Goal: Information Seeking & Learning: Learn about a topic

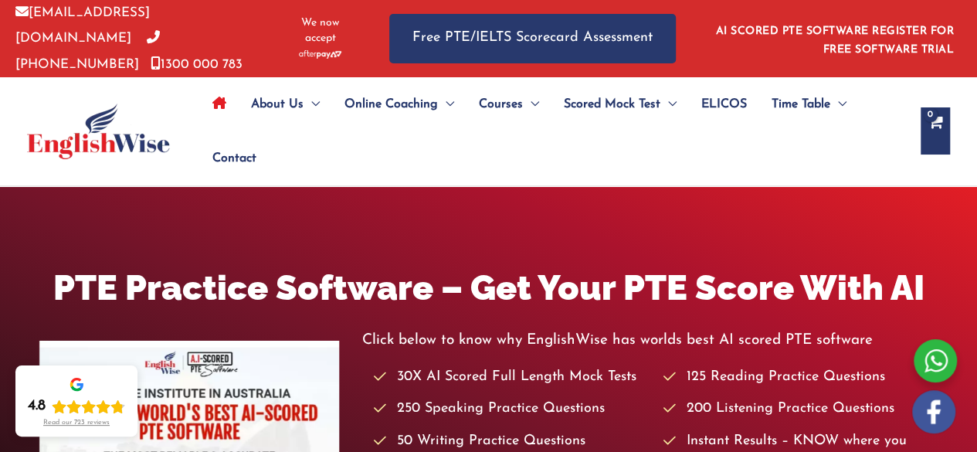
click at [225, 98] on icon "Site Navigation: Main Menu" at bounding box center [219, 103] width 14 height 12
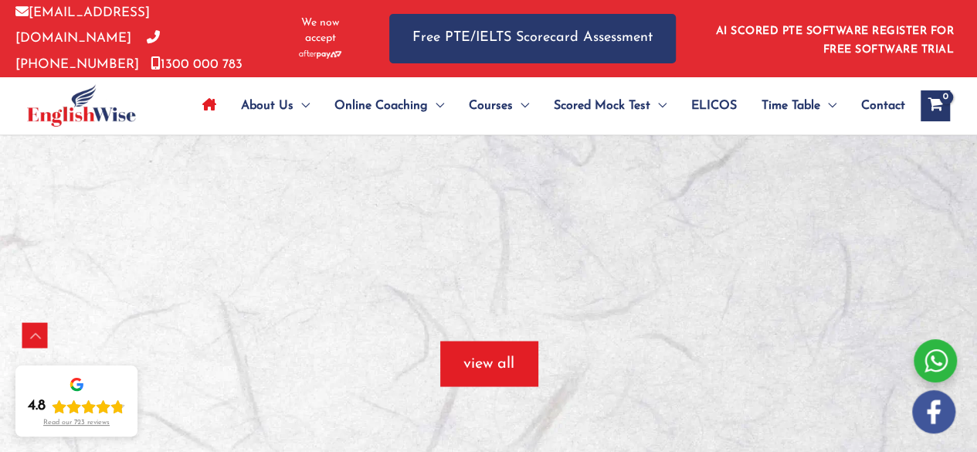
scroll to position [1294, 0]
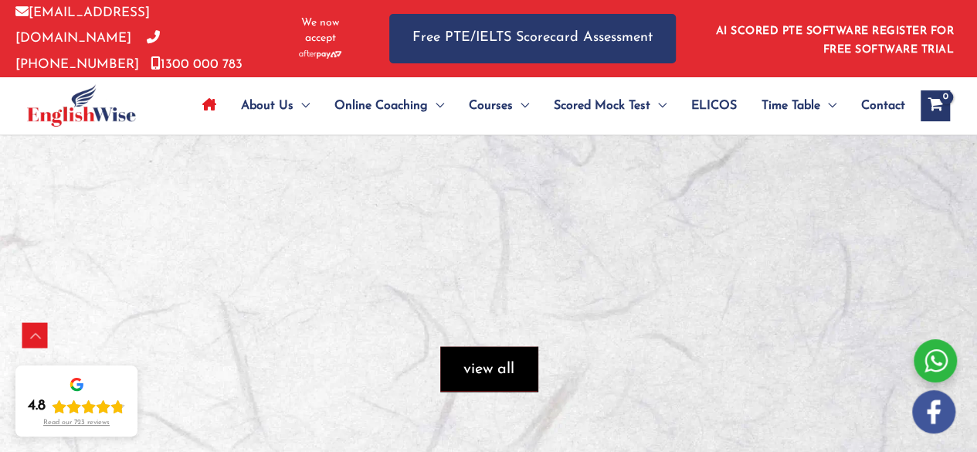
click at [481, 372] on span "view all" at bounding box center [488, 369] width 51 height 22
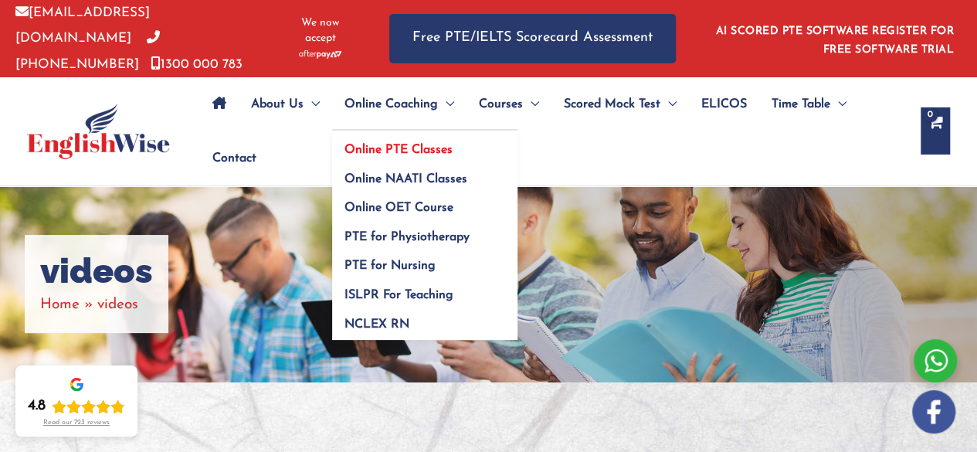
click at [371, 144] on span "Online PTE Classes" at bounding box center [398, 150] width 108 height 12
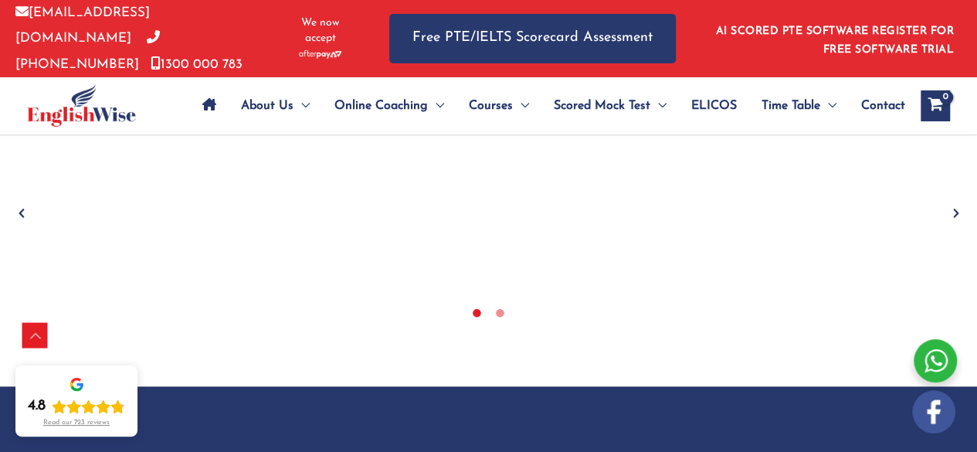
scroll to position [730, 0]
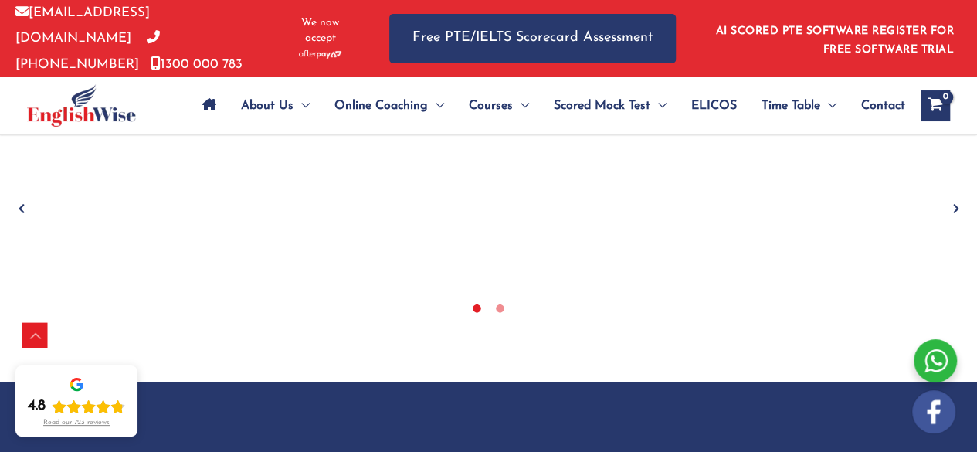
click at [538, 364] on div at bounding box center [488, 189] width 977 height 386
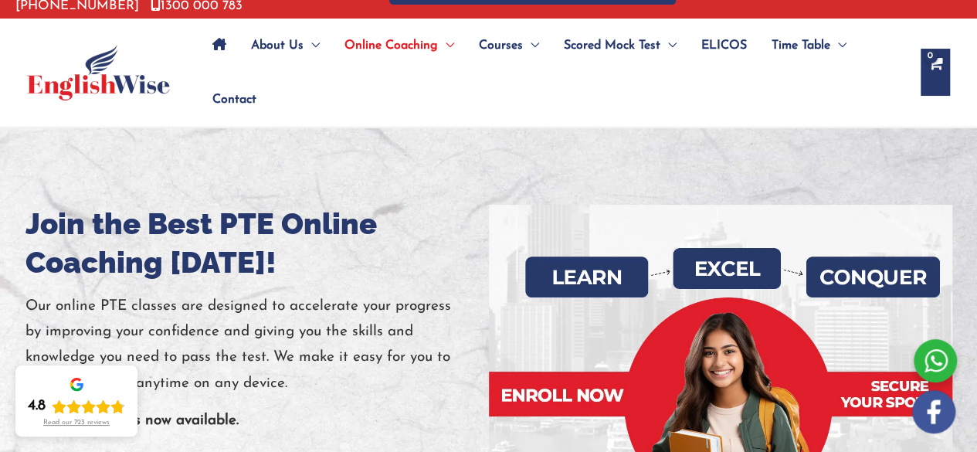
scroll to position [0, 0]
